Goal: Communication & Community: Answer question/provide support

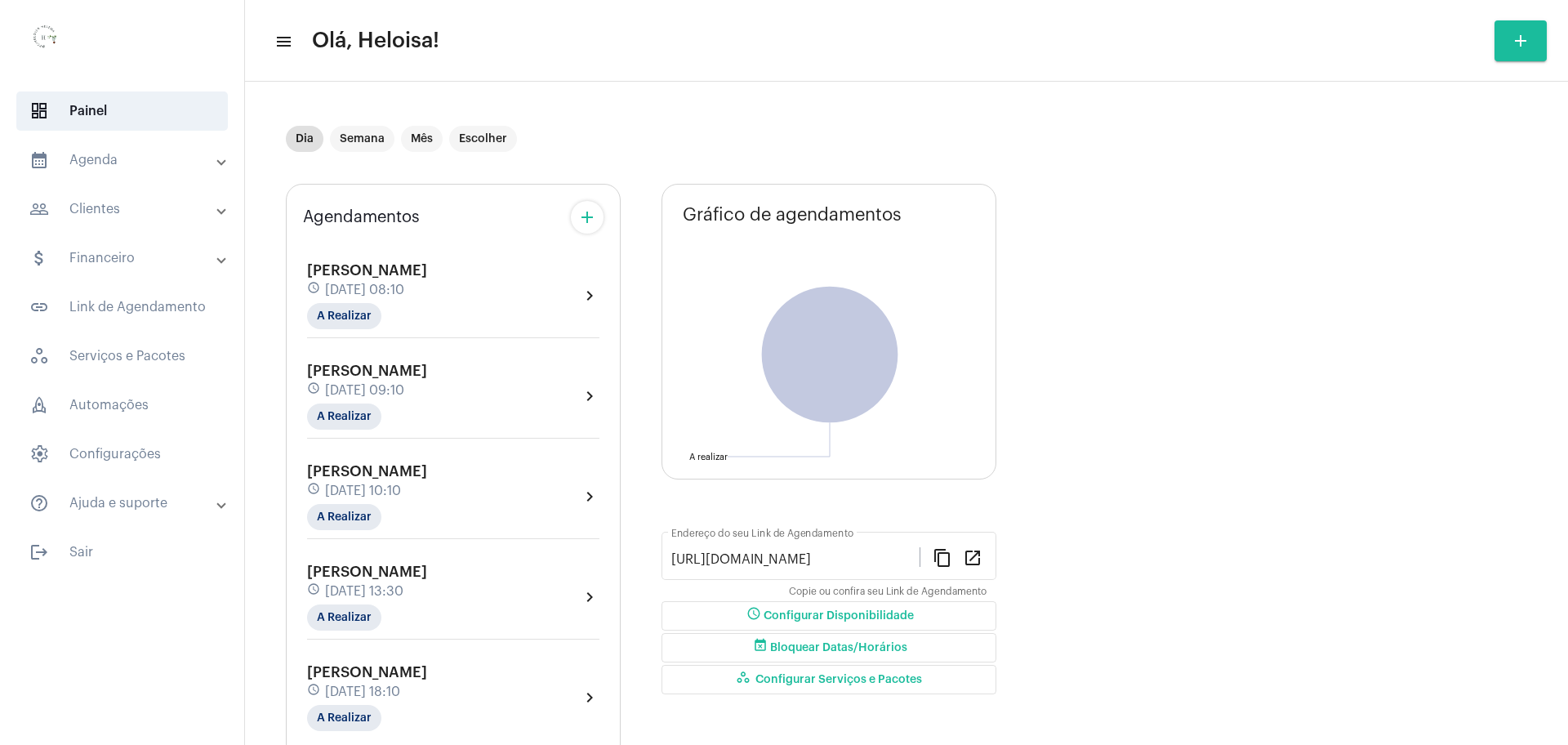
click at [385, 714] on div "[PERSON_NAME] Driel schedule [DATE] 18:10 A Realizar" at bounding box center [367, 698] width 120 height 67
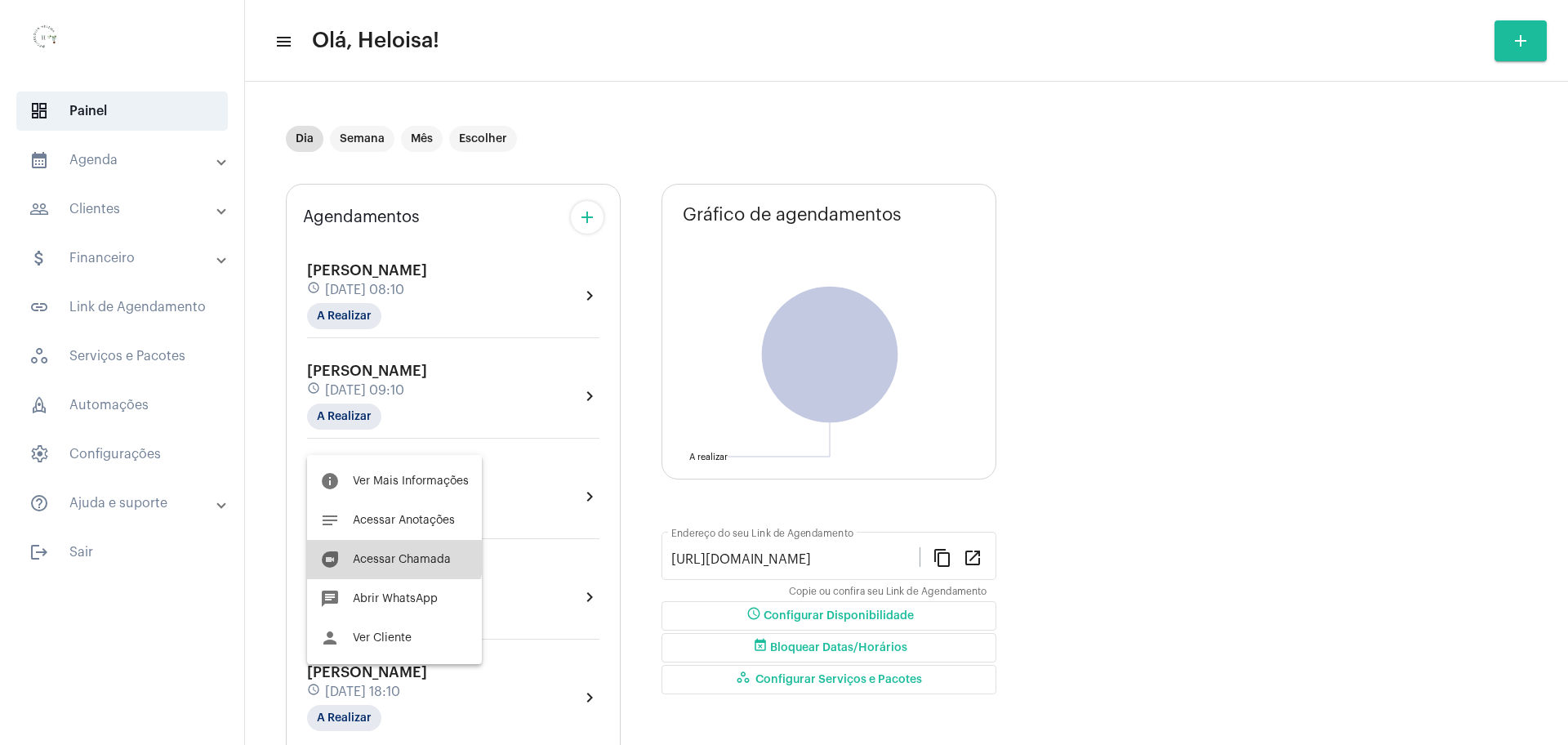
click at [394, 550] on button "duo [PERSON_NAME]" at bounding box center [395, 560] width 175 height 39
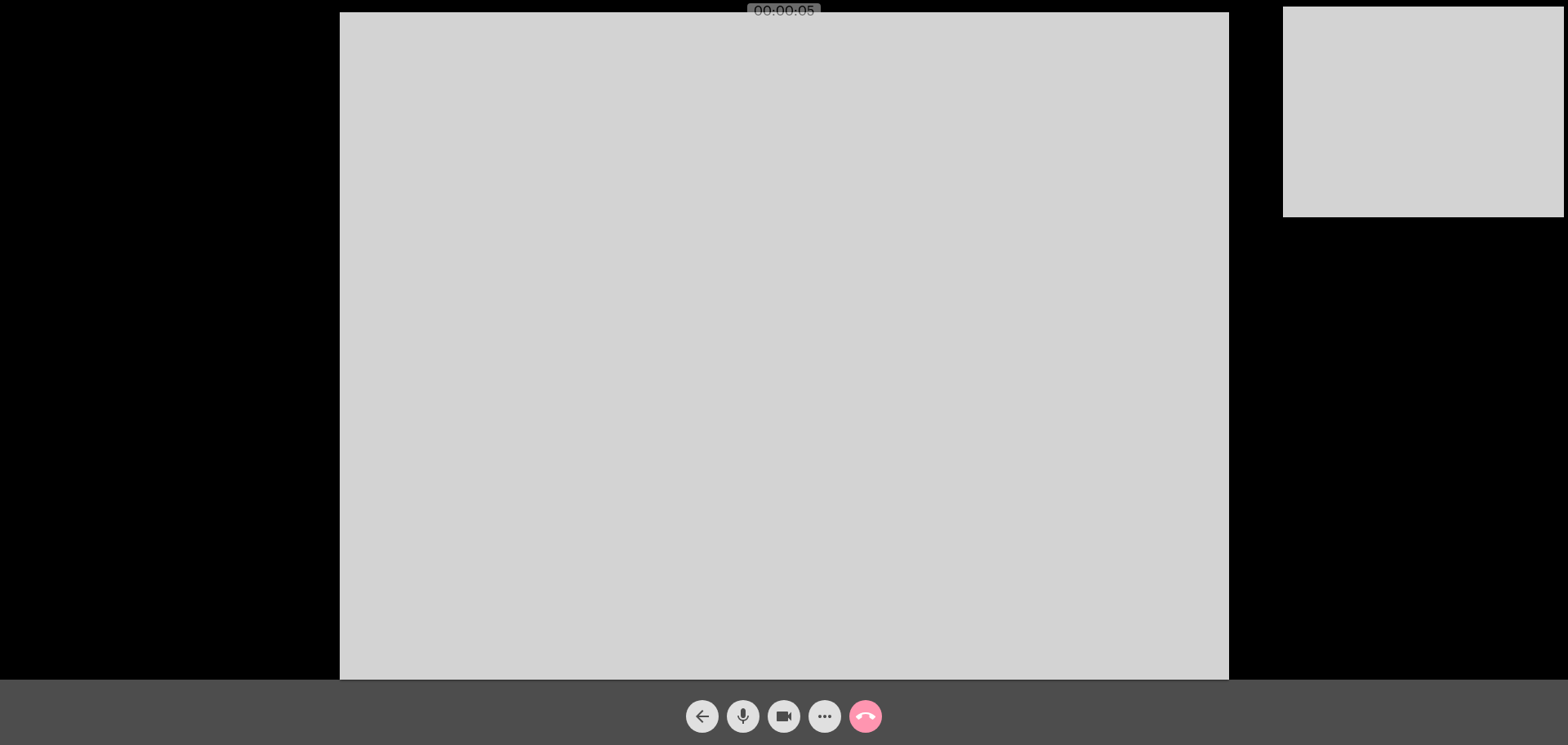
click at [570, 453] on video at bounding box center [784, 345] width 890 height 667
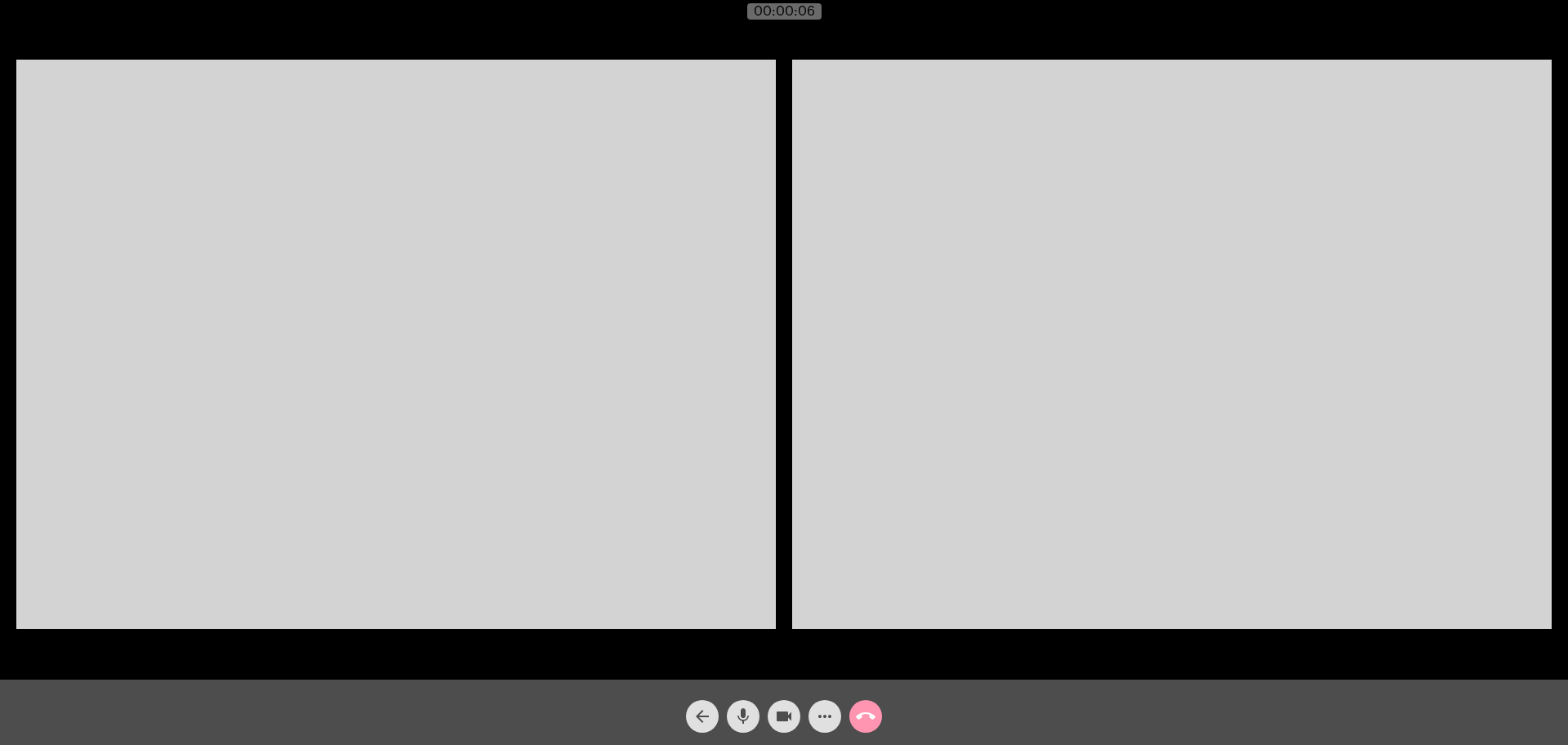
drag, startPoint x: 605, startPoint y: 324, endPoint x: 1043, endPoint y: 332, distance: 438.1
click at [608, 324] on video at bounding box center [396, 344] width 759 height 569
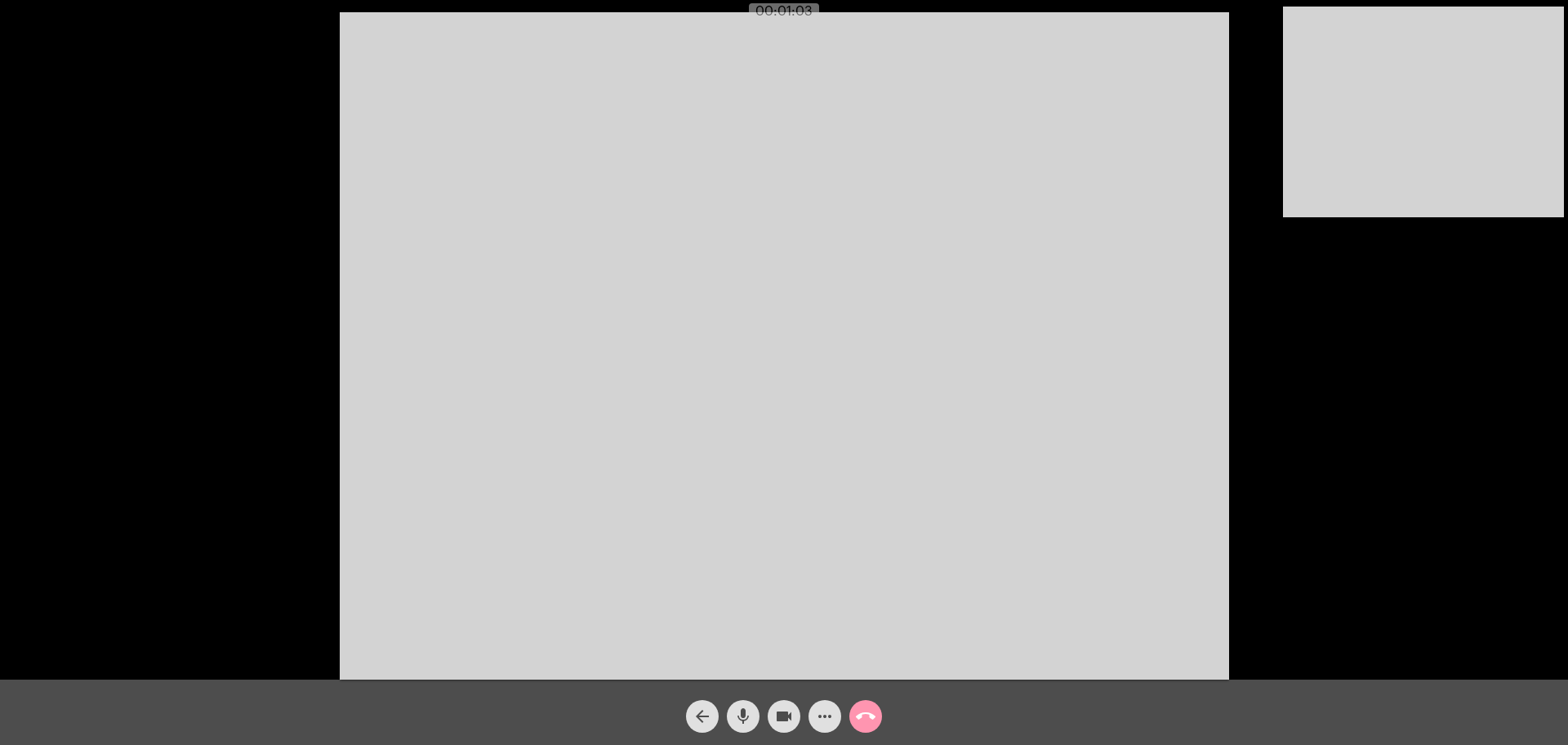
click at [620, 418] on video at bounding box center [784, 345] width 890 height 667
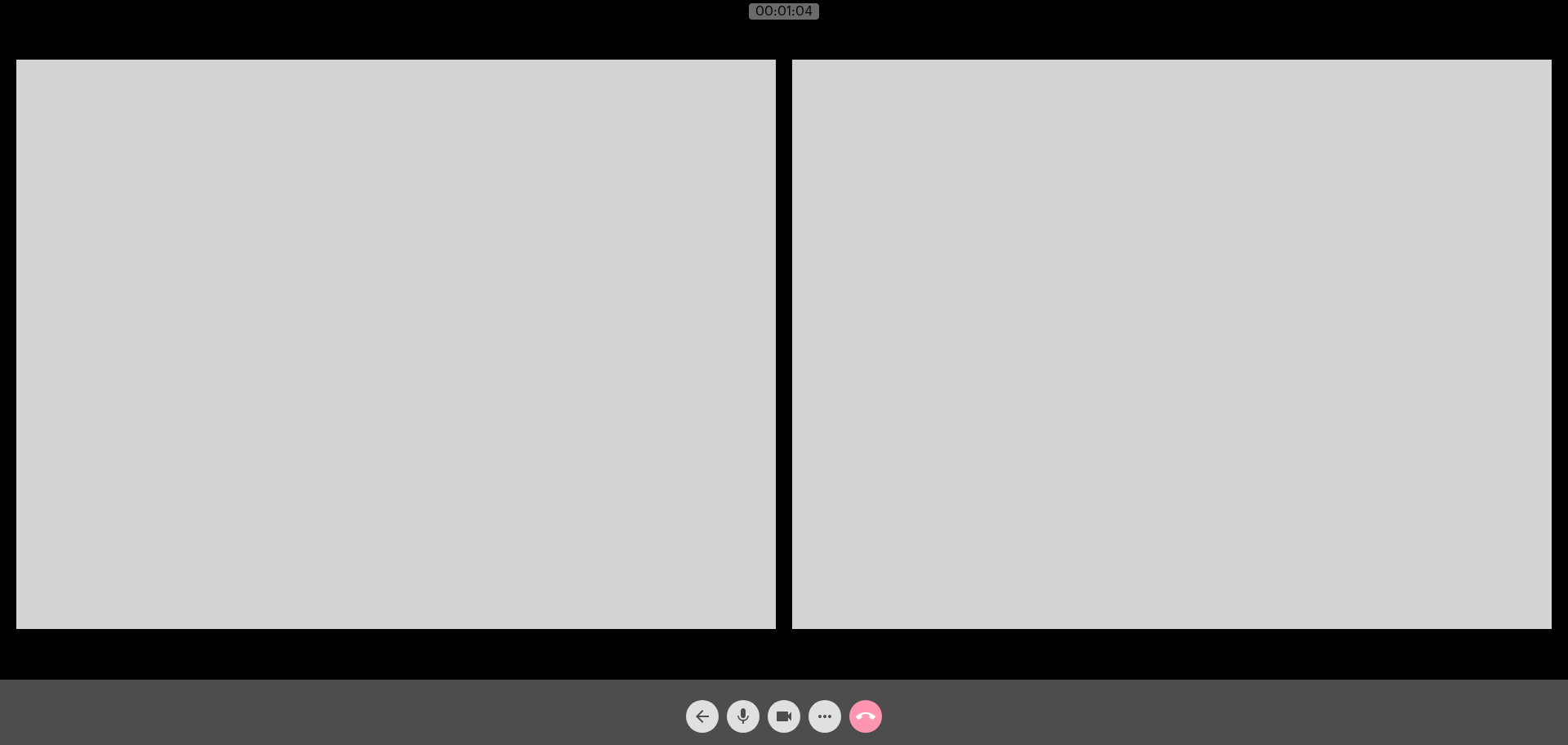
click at [437, 370] on video at bounding box center [396, 344] width 759 height 569
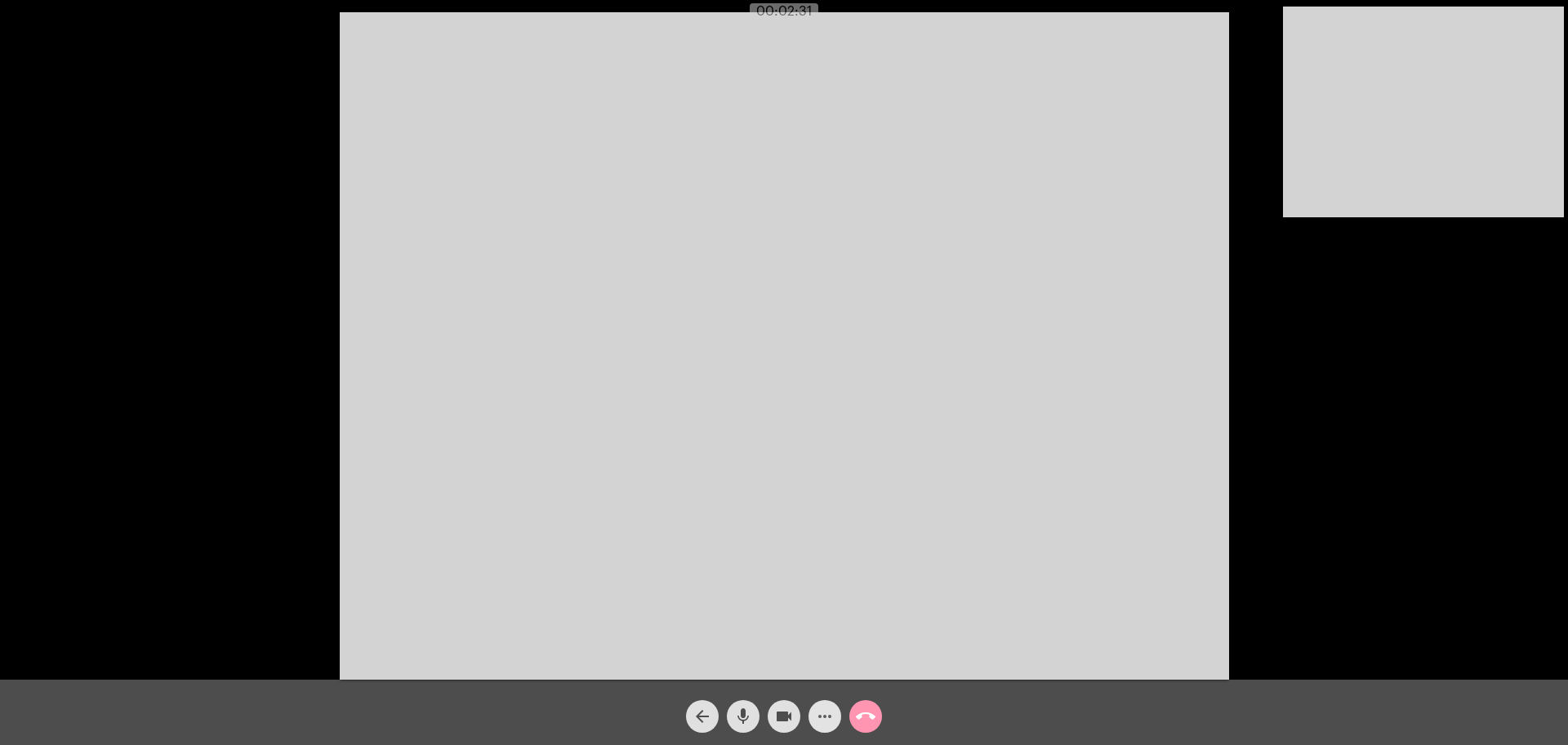
click at [819, 719] on mat-icon "more_horiz" at bounding box center [825, 715] width 20 height 20
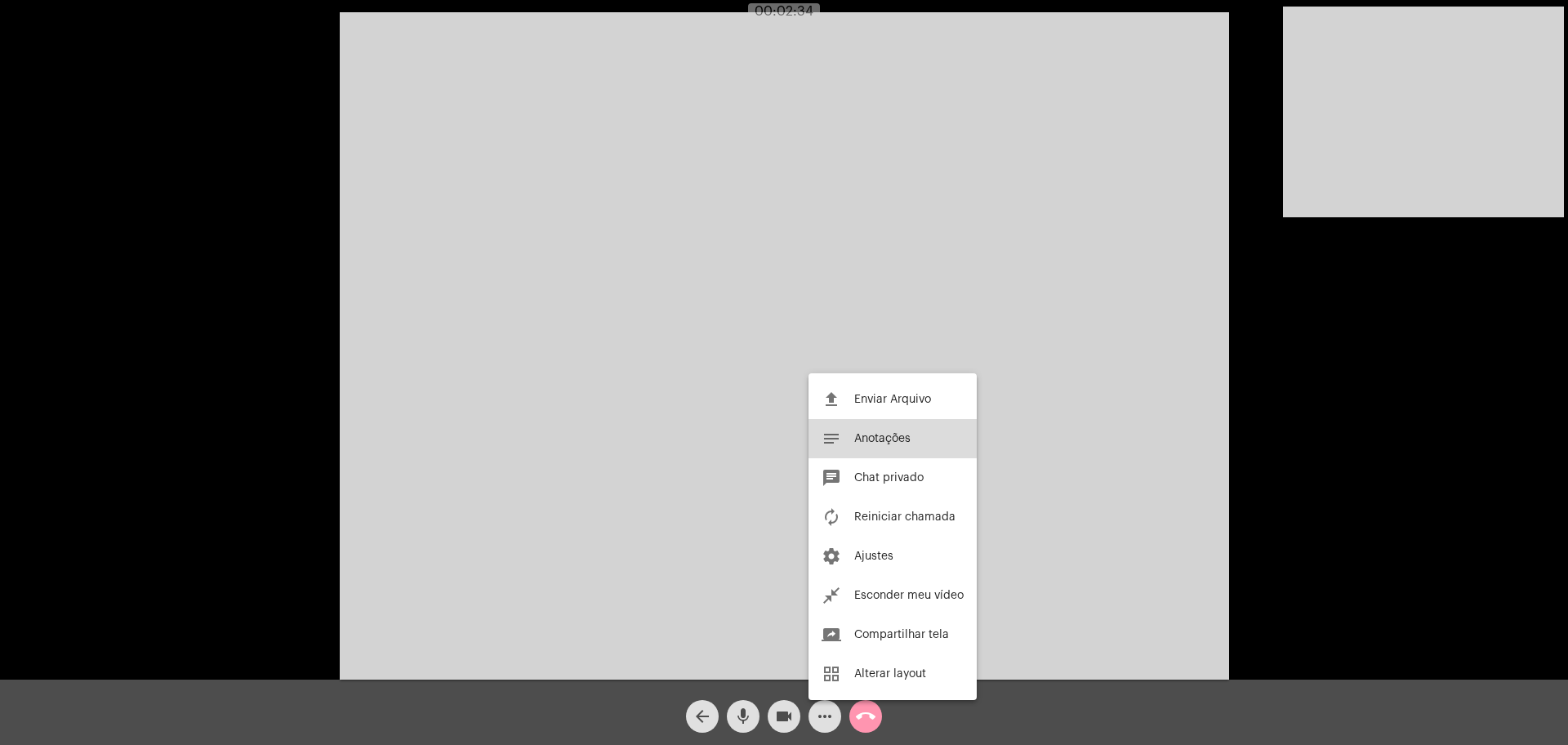
click at [876, 424] on button "notes Anotações" at bounding box center [893, 439] width 169 height 39
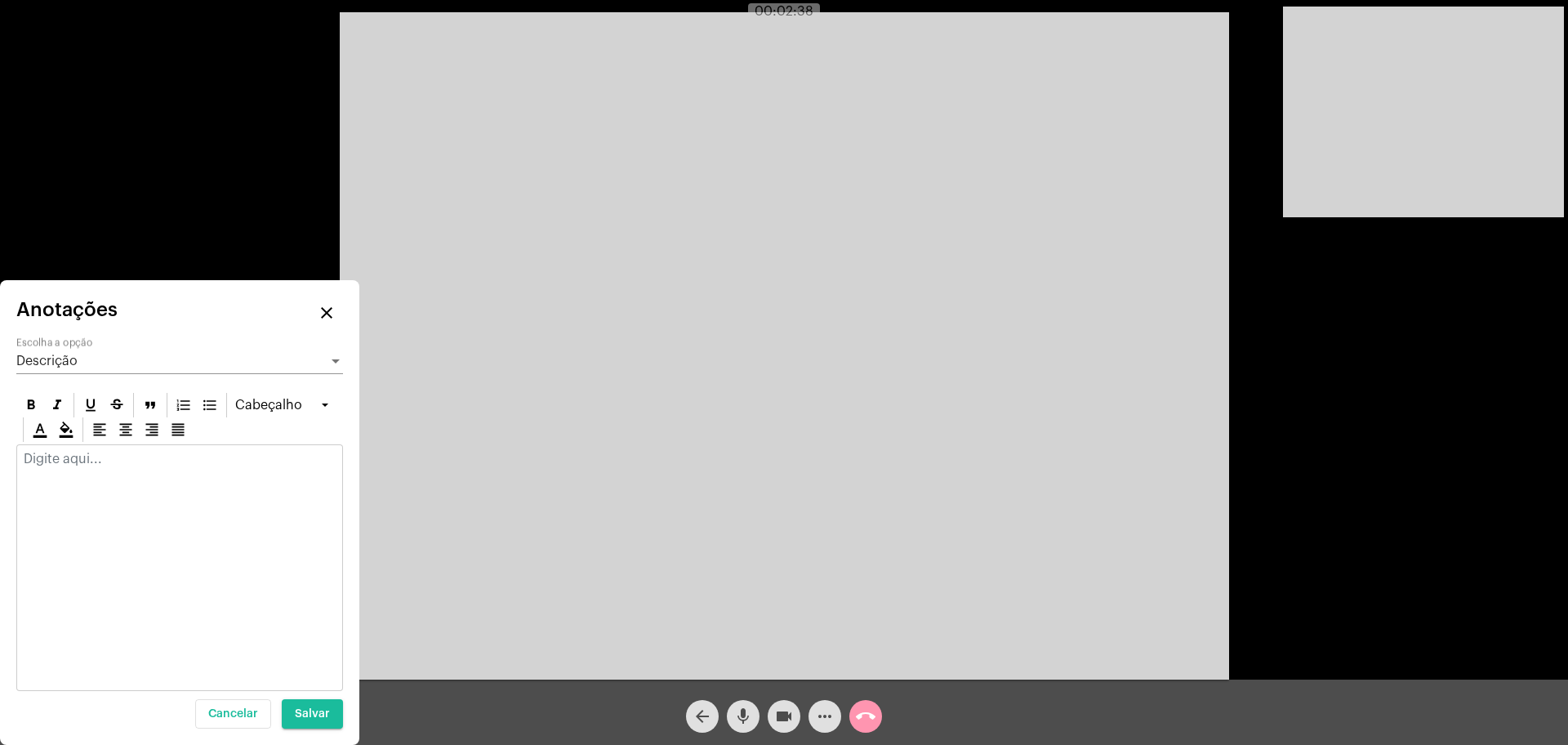
click at [191, 481] on div at bounding box center [179, 463] width 325 height 36
click at [731, 721] on button "mic" at bounding box center [743, 715] width 33 height 33
click at [255, 460] on p "[PERSON_NAME] stress no trabalho com a chefe" at bounding box center [179, 459] width 312 height 15
click at [321, 718] on span "Salvar" at bounding box center [313, 713] width 35 height 11
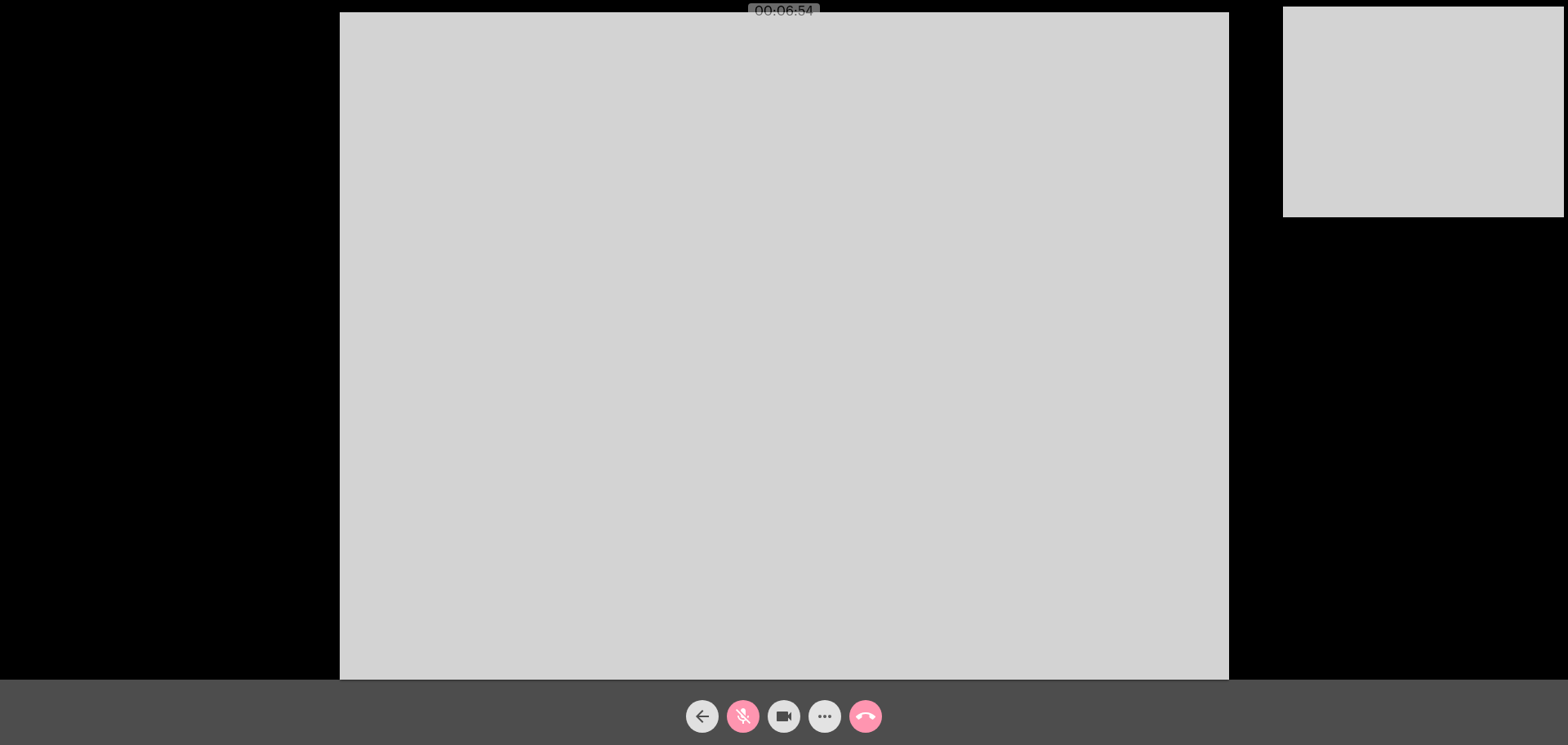
click at [824, 714] on mat-icon "more_horiz" at bounding box center [825, 715] width 20 height 20
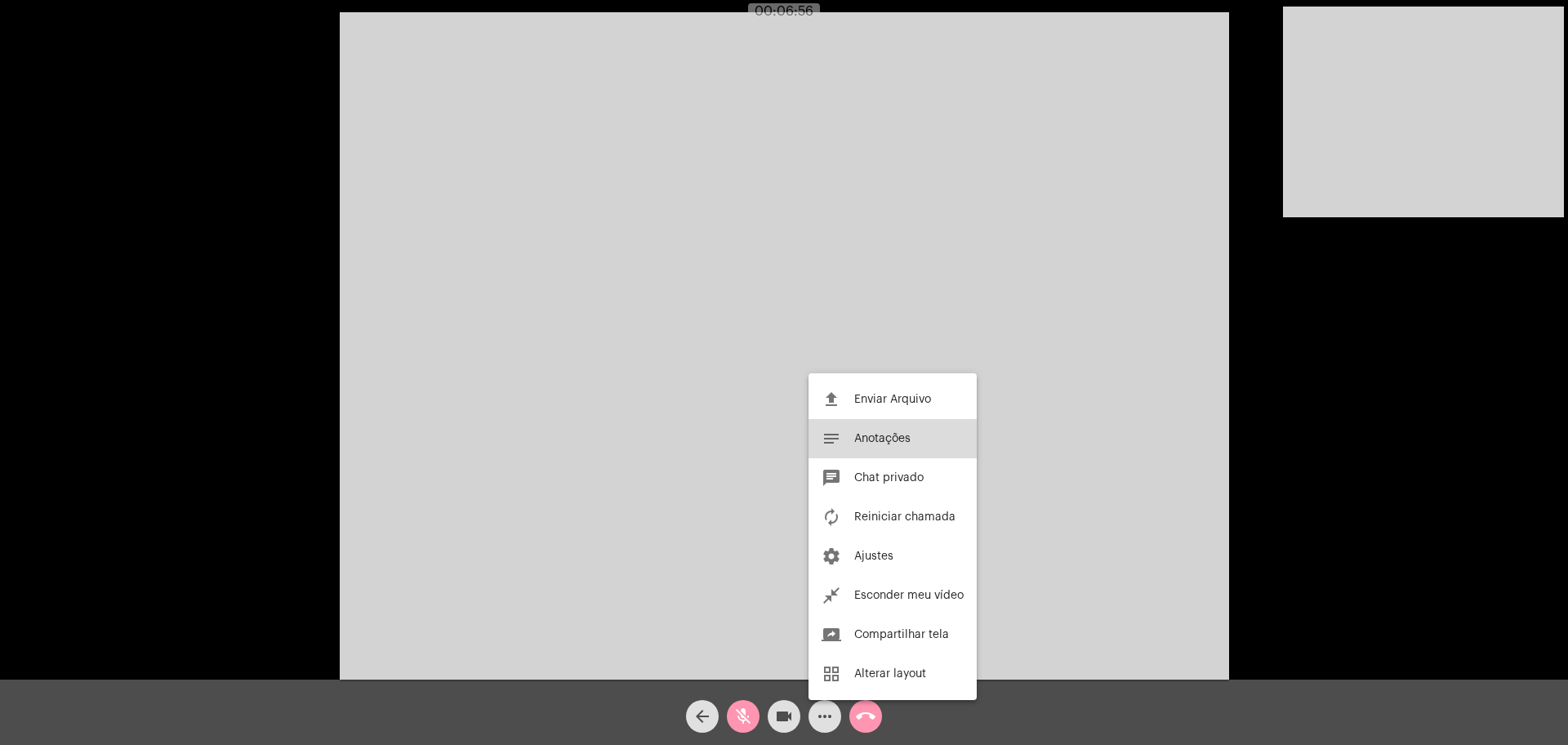
click at [879, 440] on span "Anotações" at bounding box center [882, 439] width 56 height 11
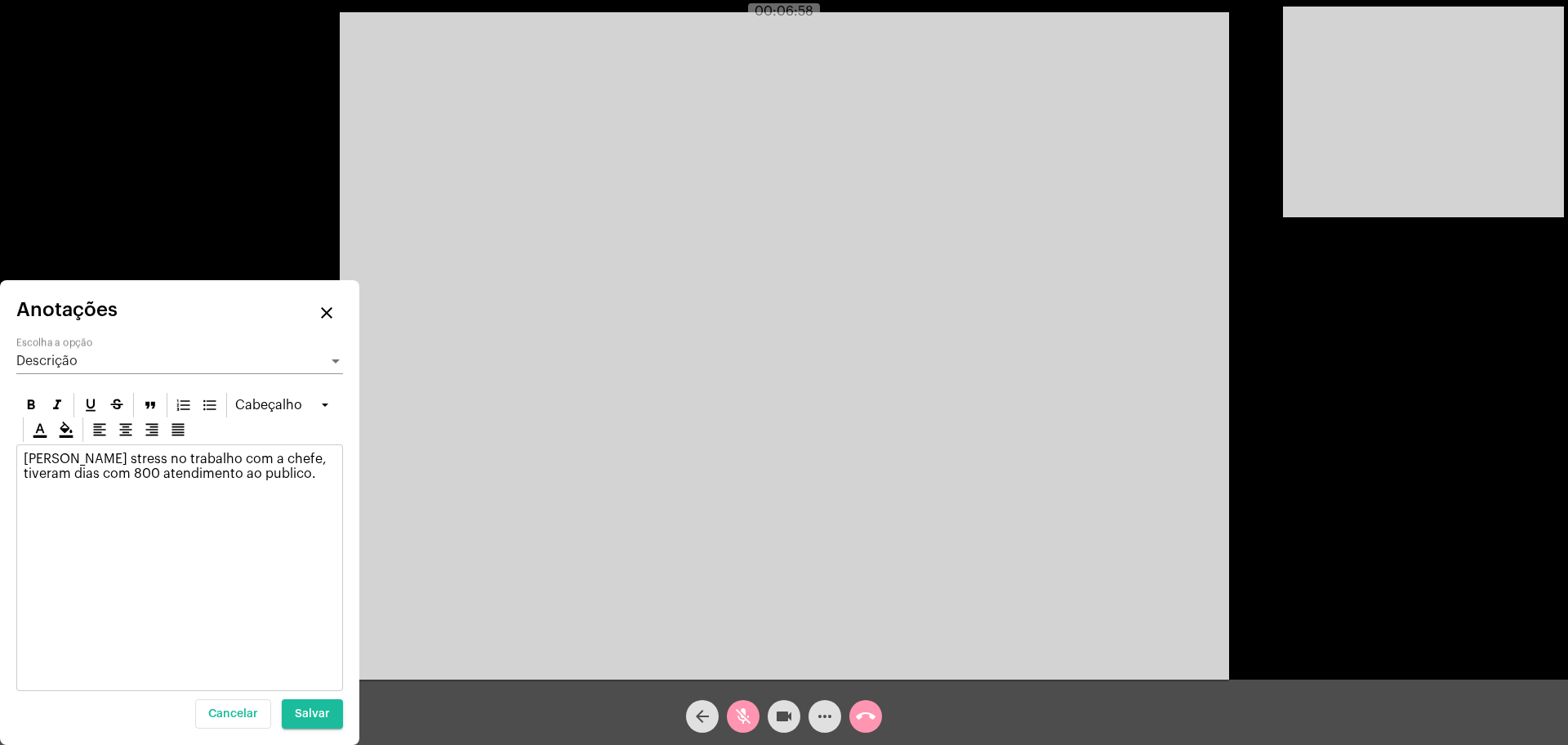
click at [275, 494] on div "[PERSON_NAME] stress no trabalho com a chefe, tiveram dias com 800 atendimento …" at bounding box center [179, 470] width 325 height 50
click at [742, 725] on mat-icon "mic_off" at bounding box center [743, 715] width 20 height 20
click at [742, 725] on mat-icon "mic" at bounding box center [743, 715] width 20 height 20
click at [742, 725] on mat-icon "mic_off" at bounding box center [743, 715] width 20 height 20
click at [742, 725] on mat-icon "mic" at bounding box center [743, 715] width 20 height 20
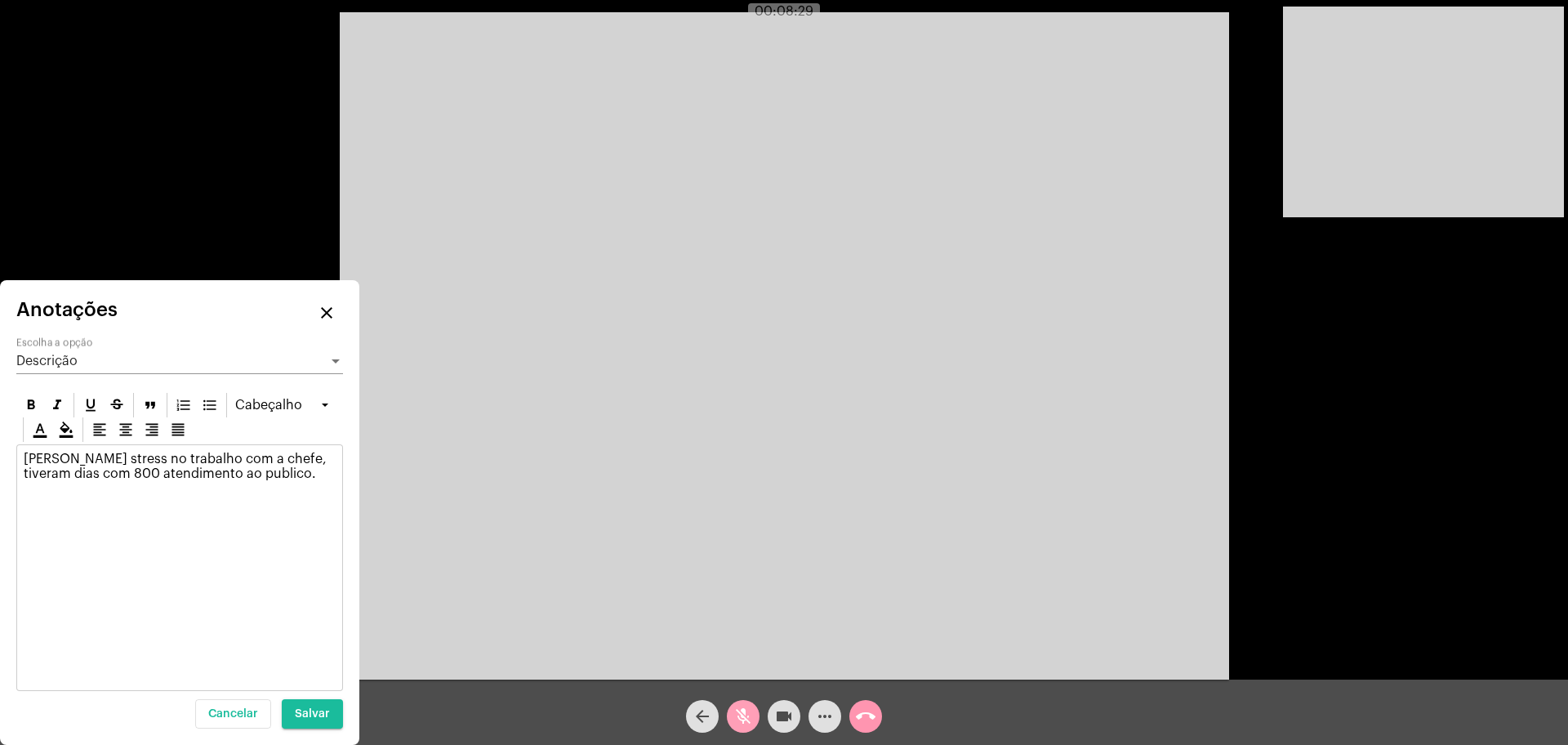
click at [742, 725] on mat-icon "mic_off" at bounding box center [743, 715] width 20 height 20
click at [742, 725] on mat-icon "mic" at bounding box center [743, 715] width 20 height 20
click at [742, 725] on mat-icon "mic_off" at bounding box center [743, 715] width 20 height 20
click at [739, 725] on mat-icon "mic" at bounding box center [743, 715] width 20 height 20
click at [739, 725] on mat-icon "mic_off" at bounding box center [743, 715] width 20 height 20
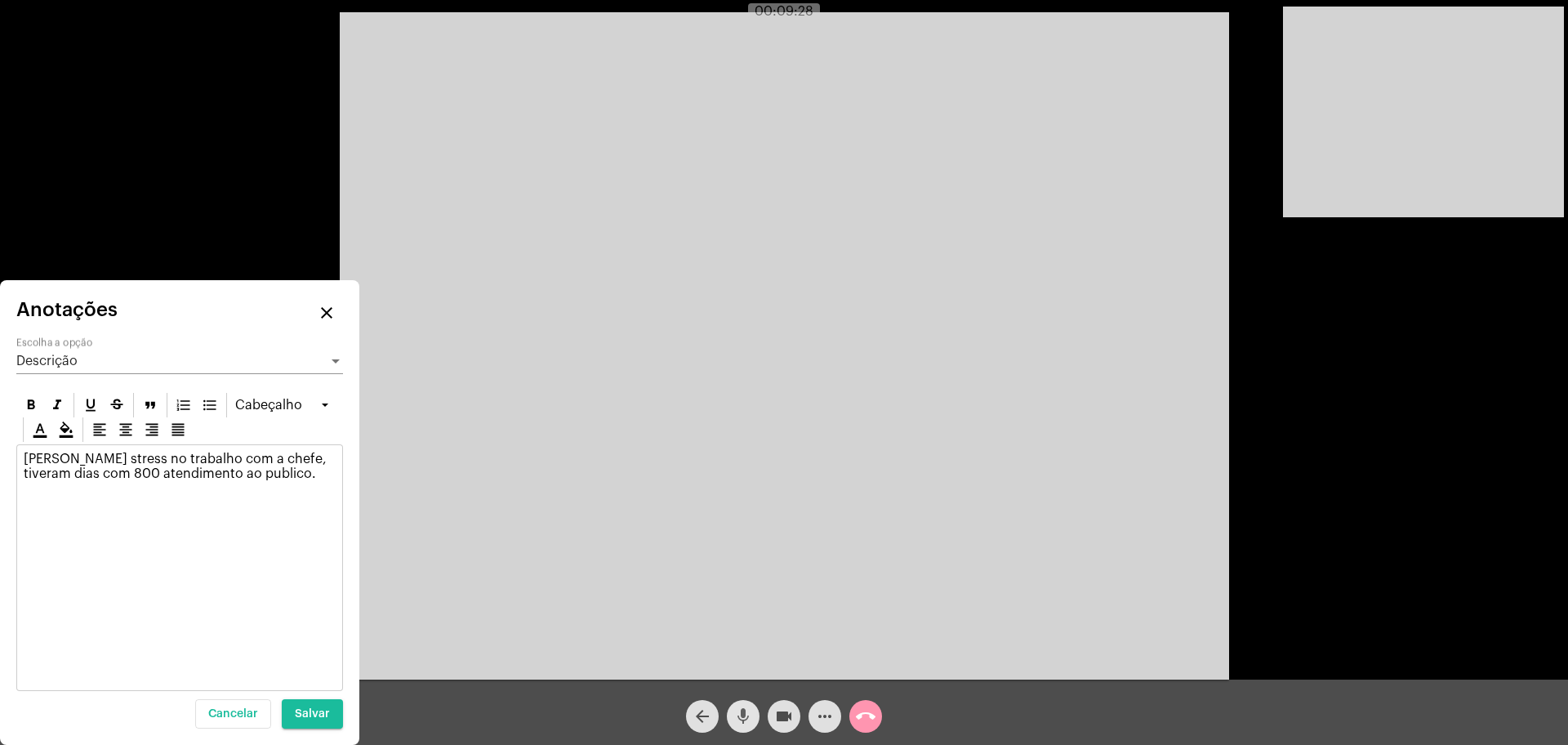
click at [739, 725] on mat-icon "mic" at bounding box center [743, 715] width 20 height 20
click at [739, 725] on mat-icon "mic_off" at bounding box center [743, 715] width 20 height 20
